Goal: Check status: Check status

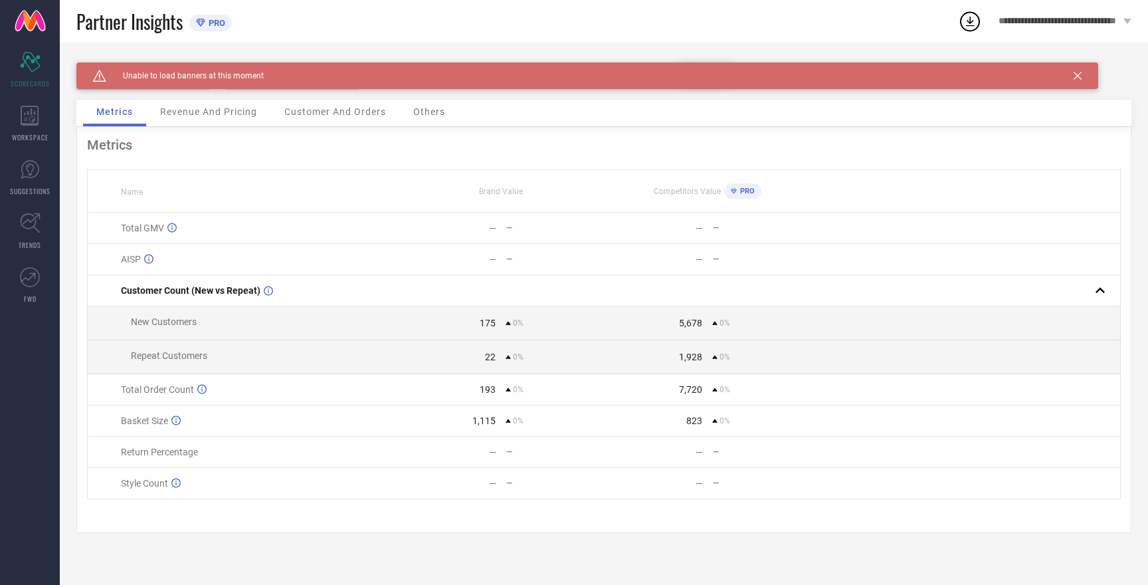
click at [1077, 75] on icon at bounding box center [1077, 76] width 8 height 8
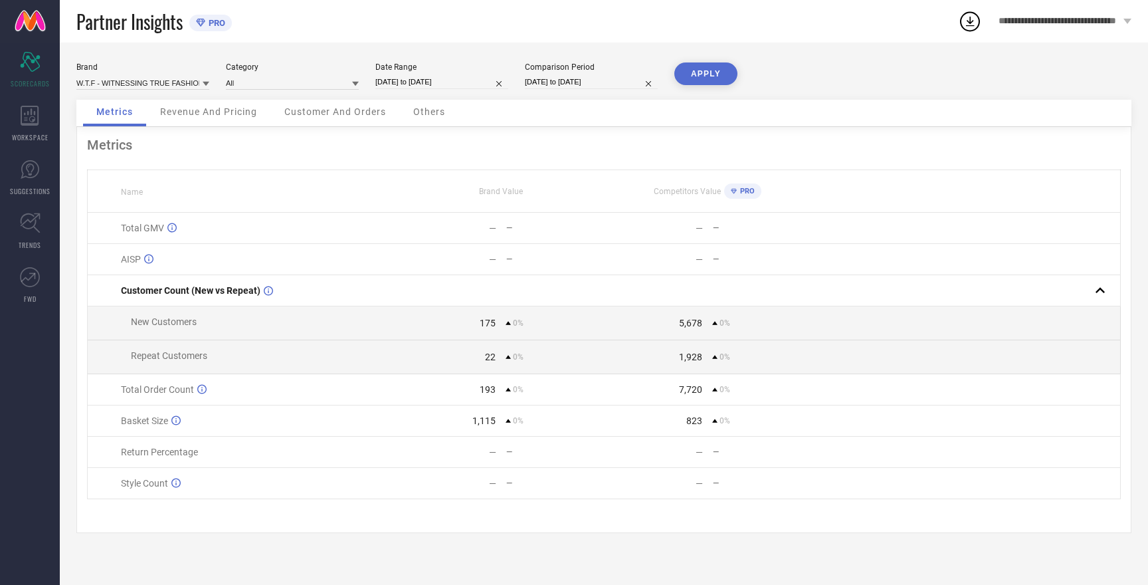
click at [692, 72] on button "APPLY" at bounding box center [705, 73] width 63 height 23
click at [420, 82] on input "[DATE] to [DATE]" at bounding box center [441, 82] width 133 height 14
select select "8"
select select "2025"
select select "9"
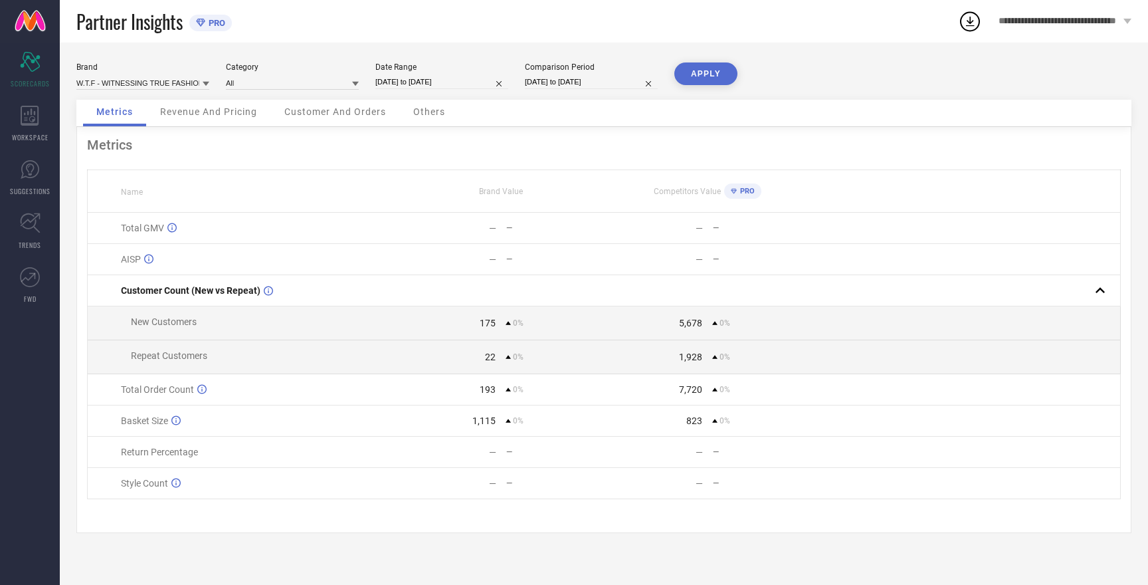
select select "2025"
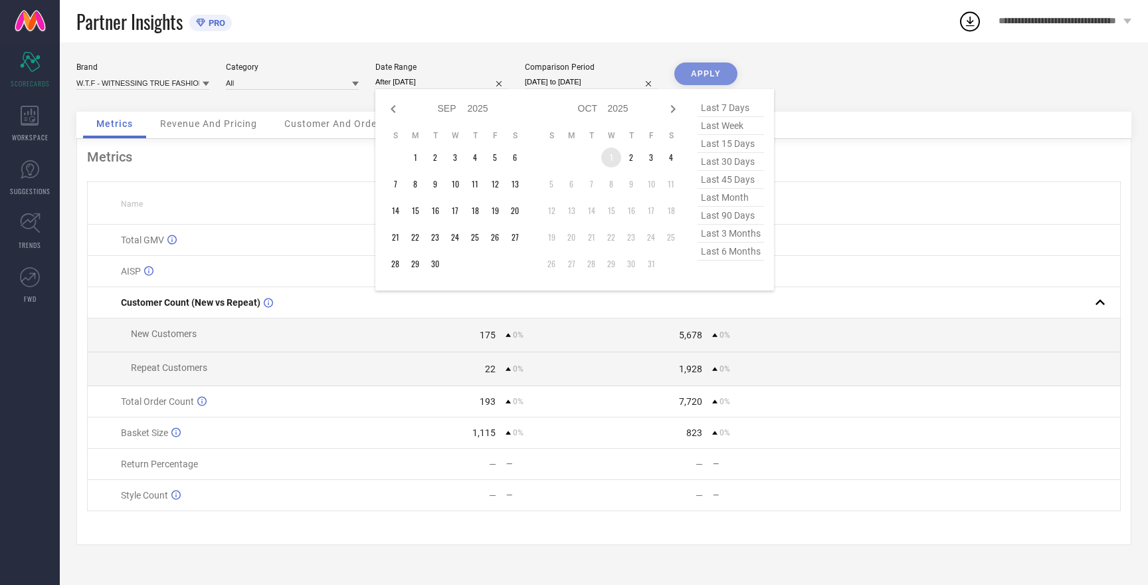
click at [612, 156] on td "1" at bounding box center [611, 157] width 20 height 20
type input "[DATE] to [DATE]"
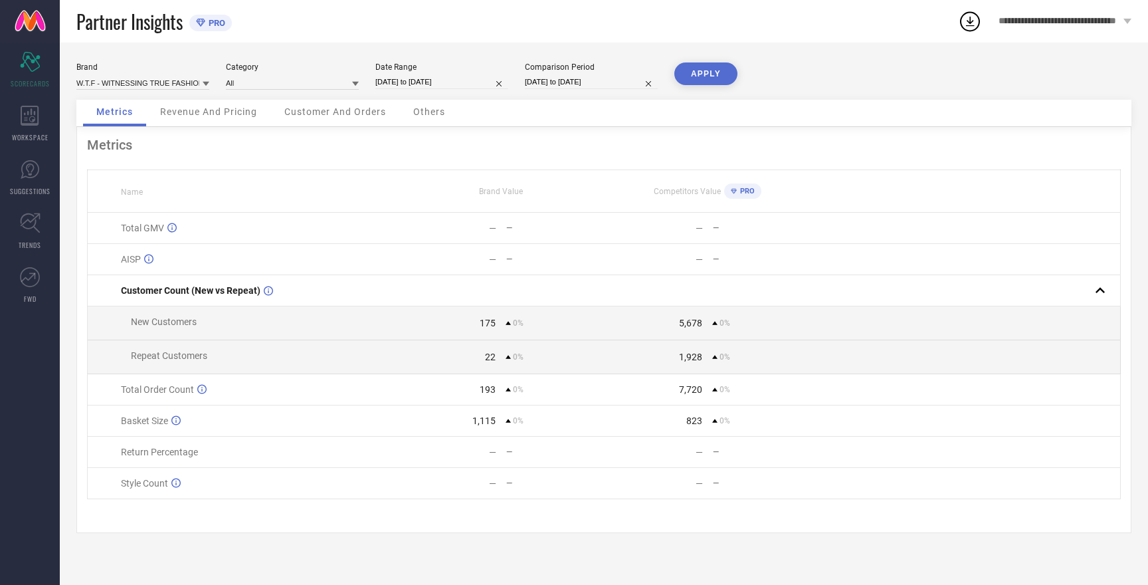
select select "8"
select select "2025"
select select "9"
select select "2025"
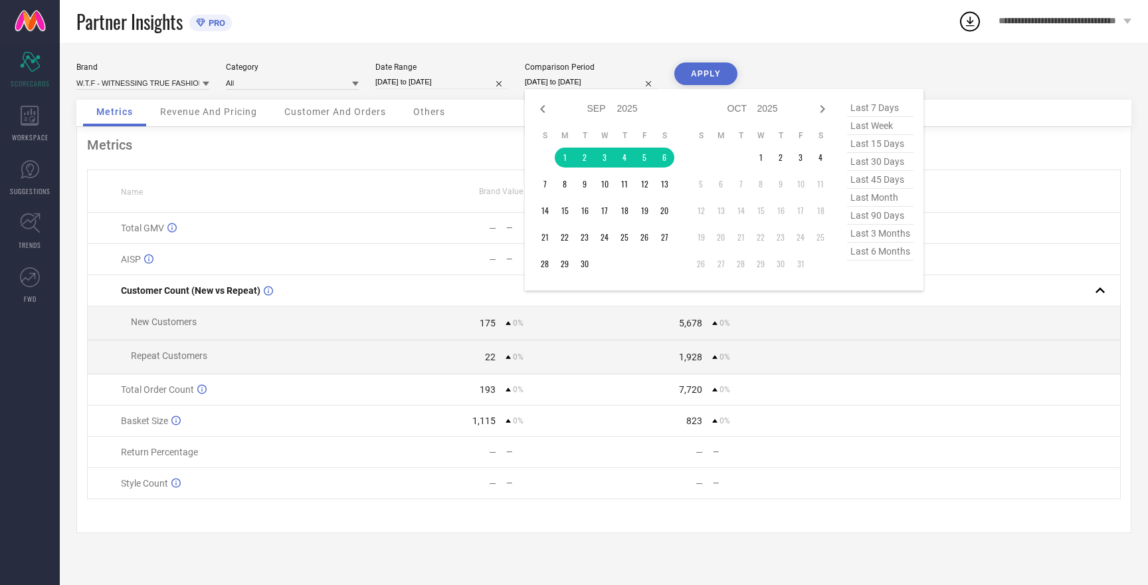
click at [587, 80] on input "[DATE] to [DATE]" at bounding box center [591, 82] width 133 height 14
click at [764, 159] on td "1" at bounding box center [761, 157] width 20 height 20
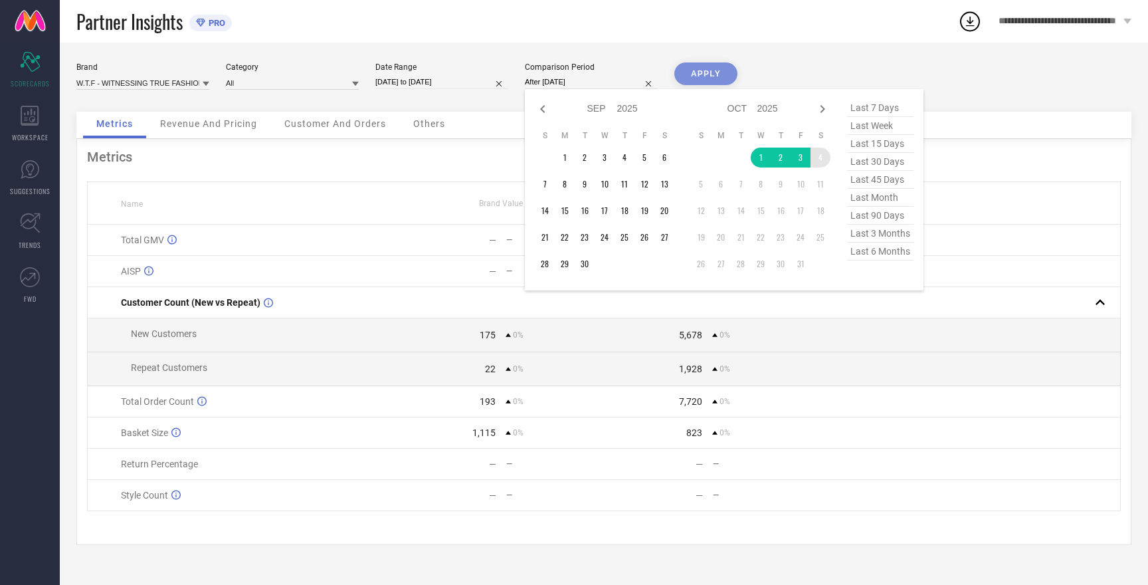
type input "[DATE] to [DATE]"
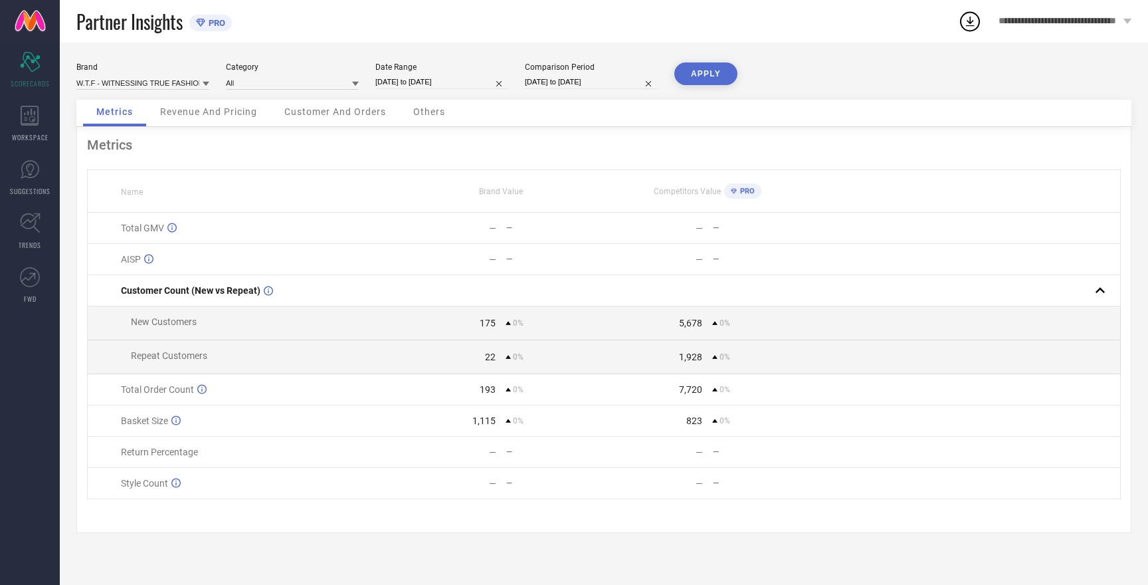
click at [712, 78] on button "APPLY" at bounding box center [705, 73] width 63 height 23
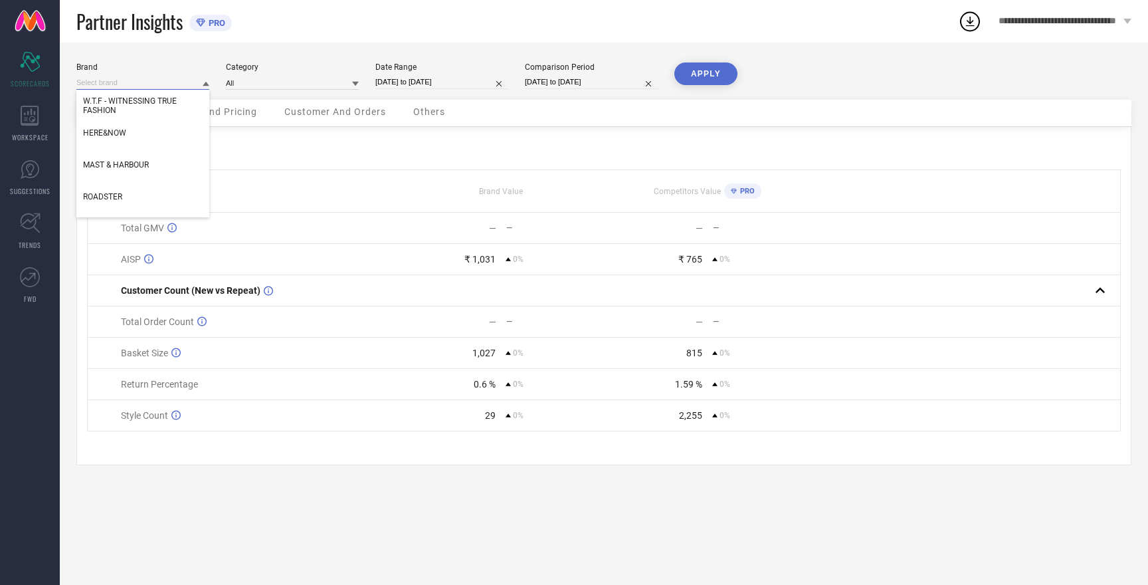
click at [139, 82] on input at bounding box center [142, 83] width 133 height 14
click at [140, 83] on input at bounding box center [142, 83] width 133 height 14
click at [126, 134] on div "HERE&NOW" at bounding box center [142, 133] width 133 height 23
type input "All"
click at [706, 76] on button "APPLY" at bounding box center [705, 73] width 63 height 23
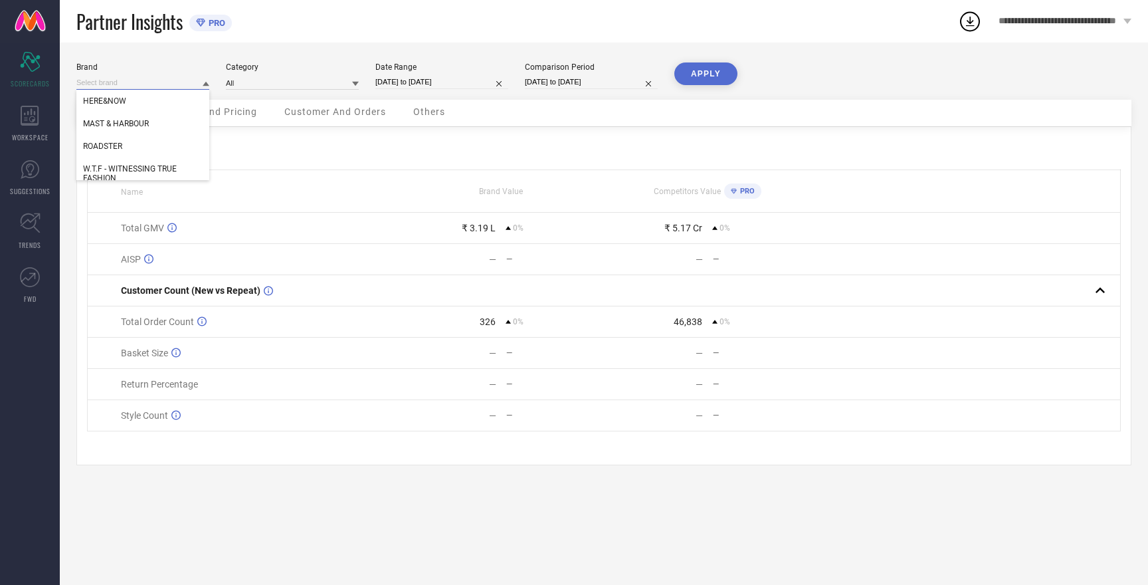
click at [107, 84] on input at bounding box center [142, 83] width 133 height 14
click at [124, 116] on div "MAST & HARBOUR" at bounding box center [142, 123] width 133 height 23
type input "All"
click at [715, 69] on button "APPLY" at bounding box center [705, 73] width 63 height 23
